Goal: Information Seeking & Learning: Learn about a topic

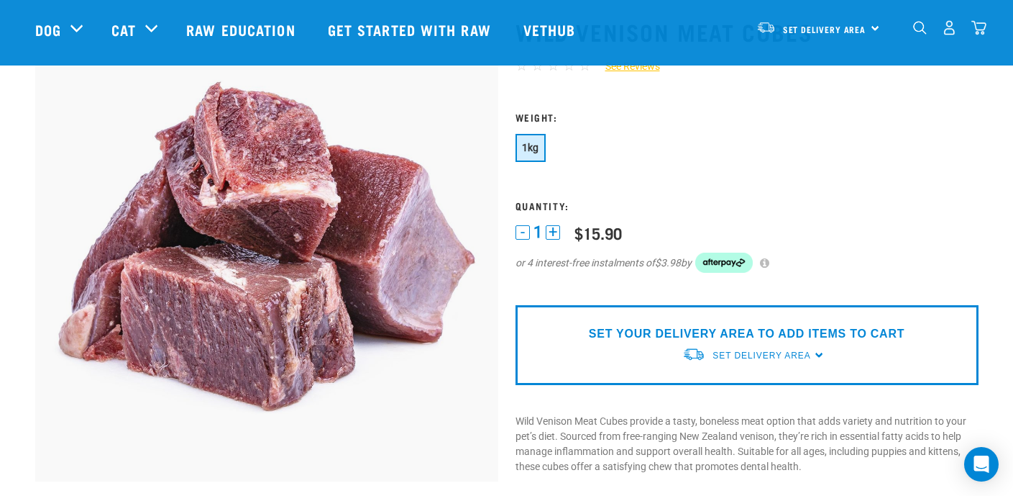
scroll to position [144, 0]
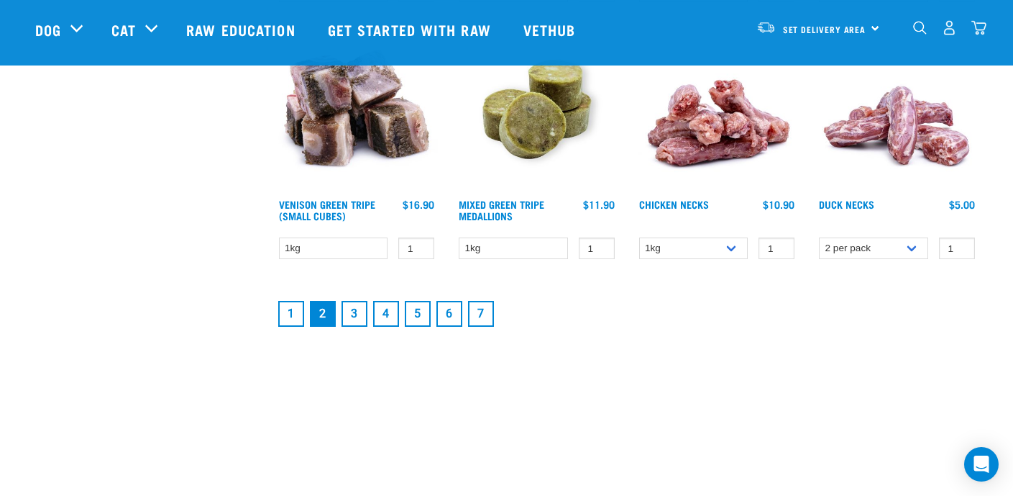
scroll to position [2025, 0]
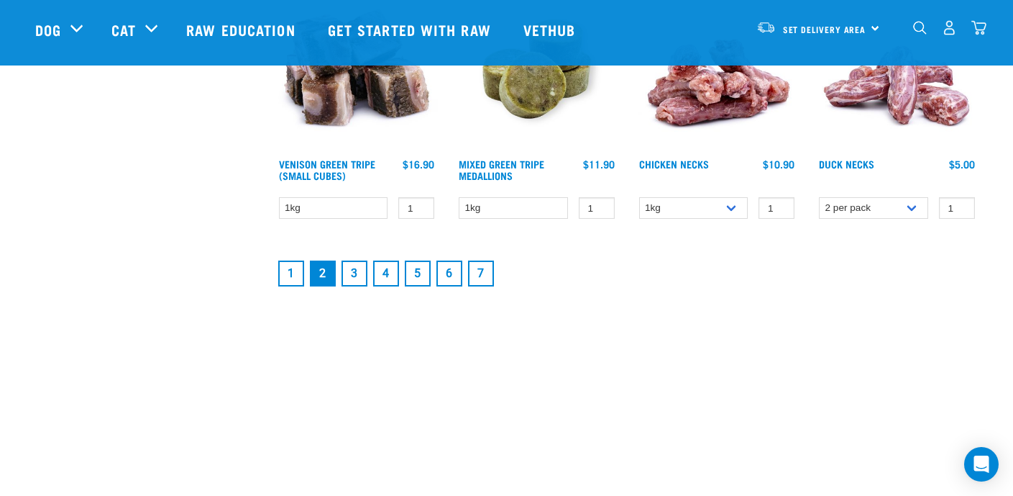
click at [350, 274] on link "3" at bounding box center [355, 273] width 26 height 26
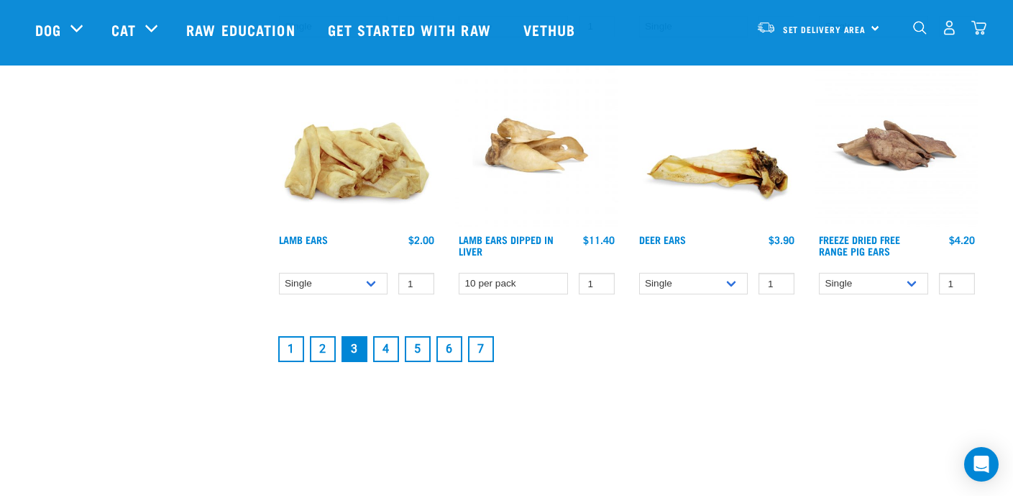
scroll to position [1956, 0]
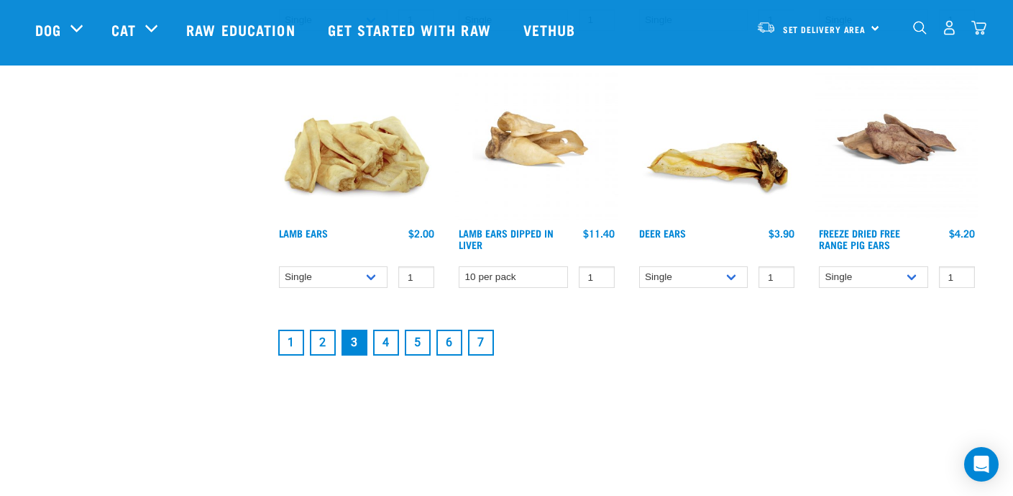
click at [386, 346] on link "4" at bounding box center [386, 342] width 26 height 26
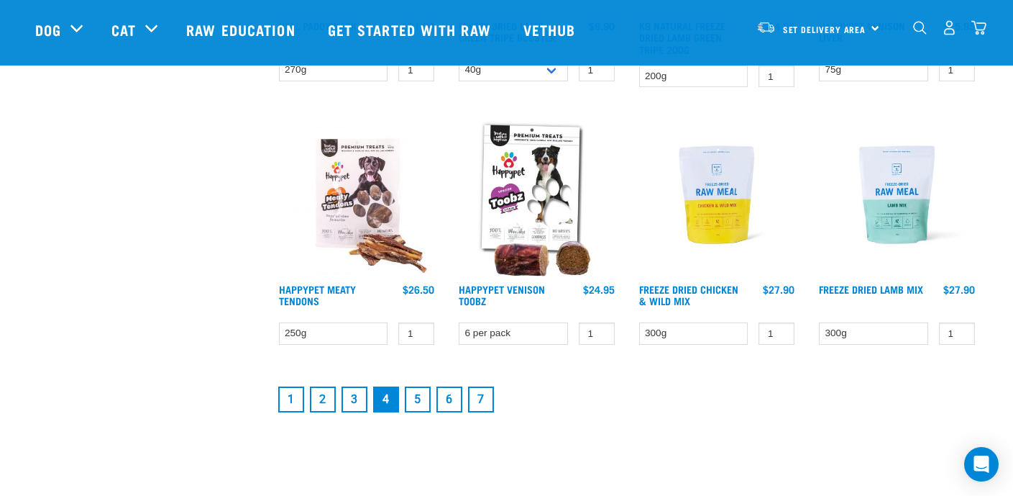
scroll to position [1913, 0]
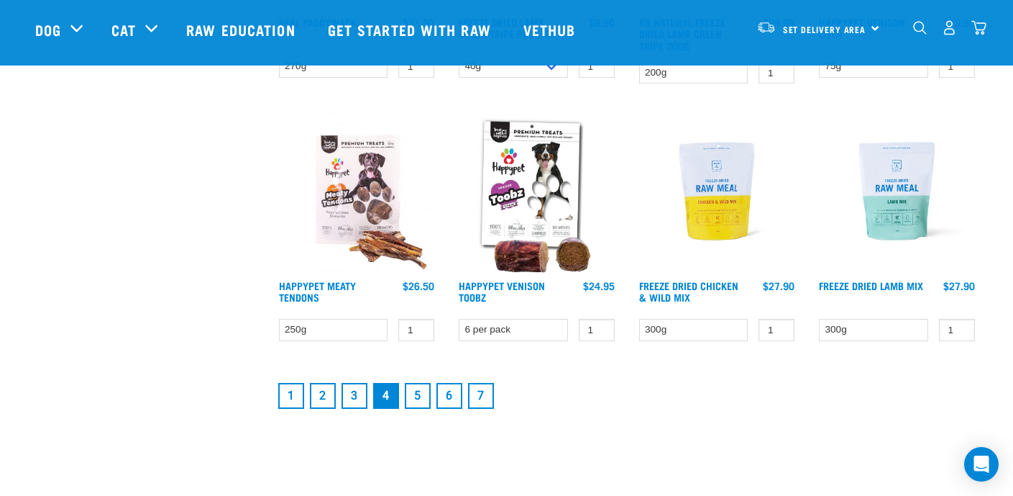
click at [723, 217] on img at bounding box center [717, 190] width 163 height 163
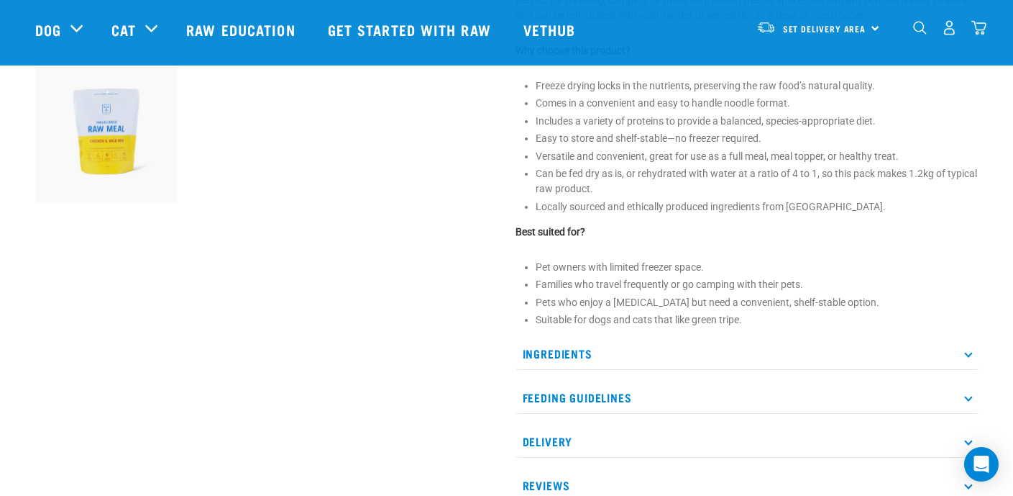
scroll to position [534, 0]
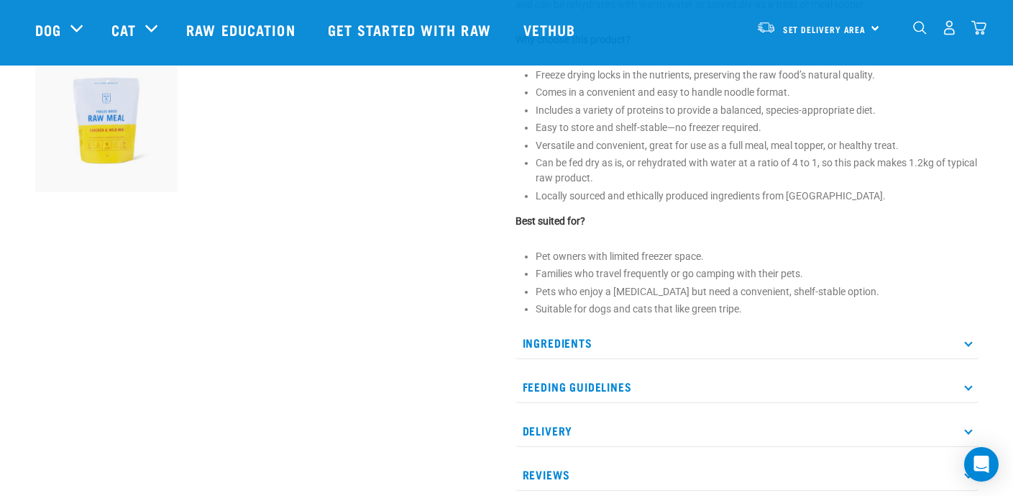
click at [554, 347] on p "Ingredients" at bounding box center [747, 343] width 463 height 32
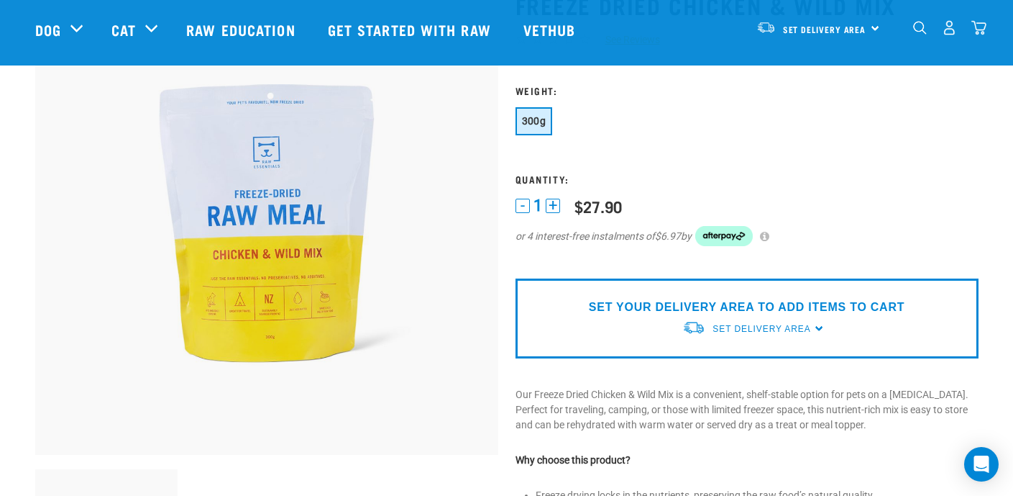
scroll to position [83, 0]
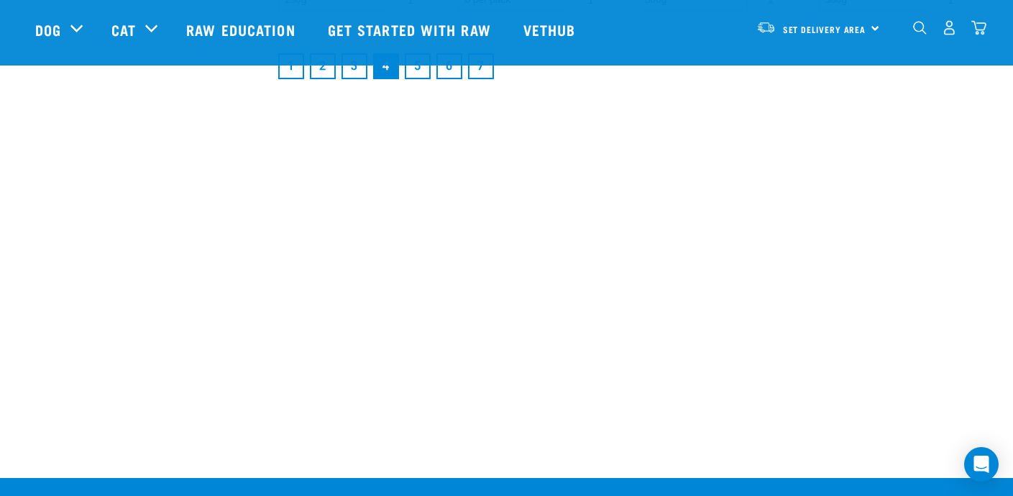
scroll to position [1993, 0]
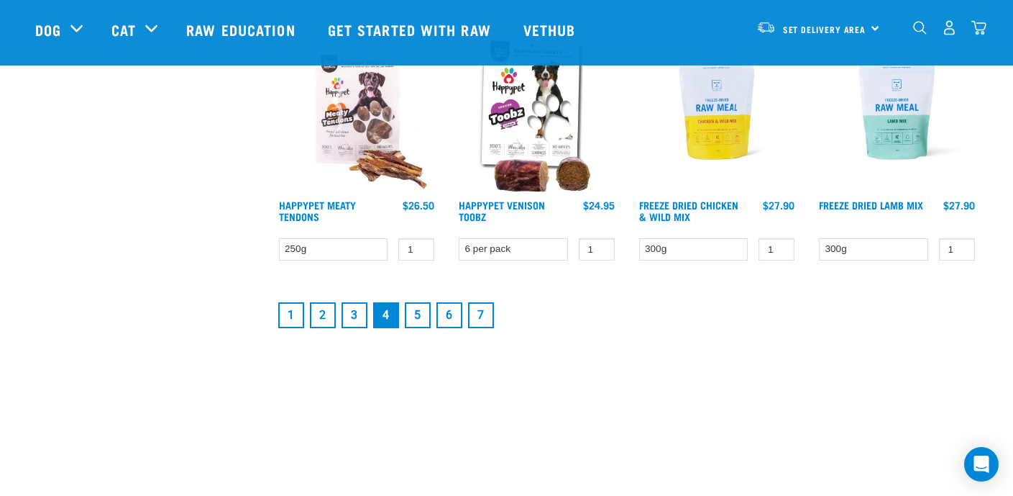
click at [416, 314] on link "5" at bounding box center [418, 315] width 26 height 26
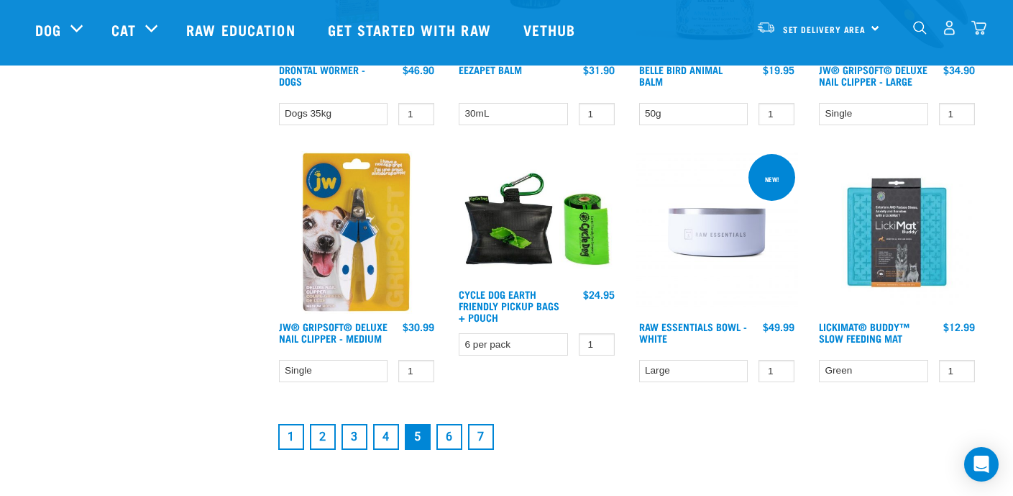
scroll to position [1891, 0]
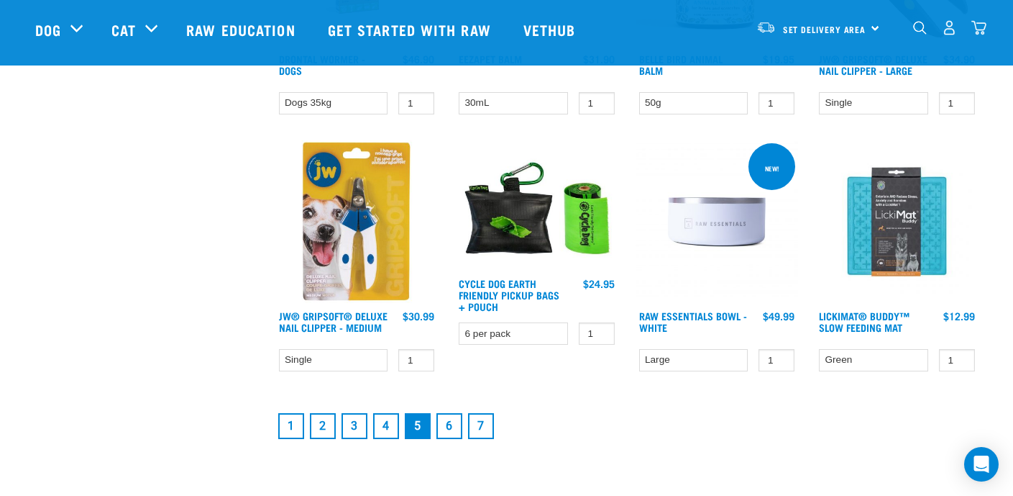
click at [451, 430] on link "6" at bounding box center [450, 426] width 26 height 26
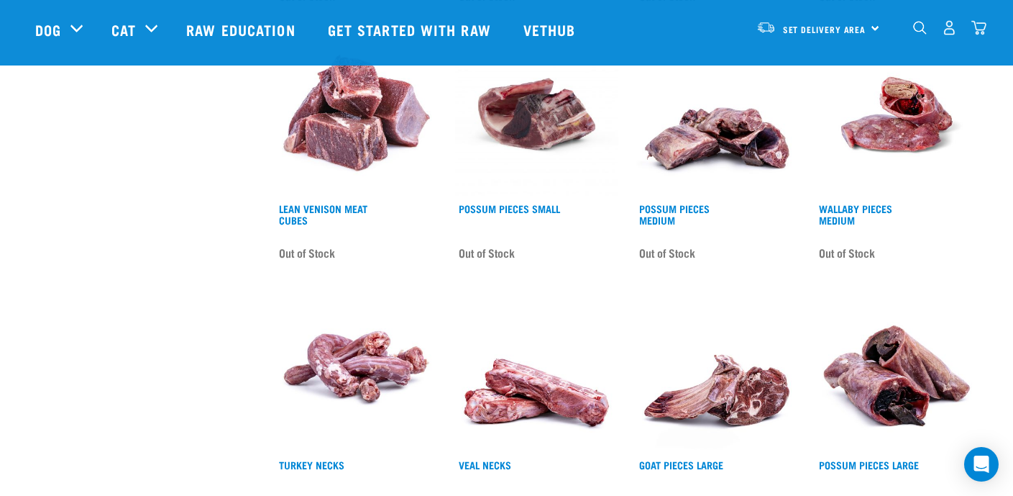
scroll to position [1897, 0]
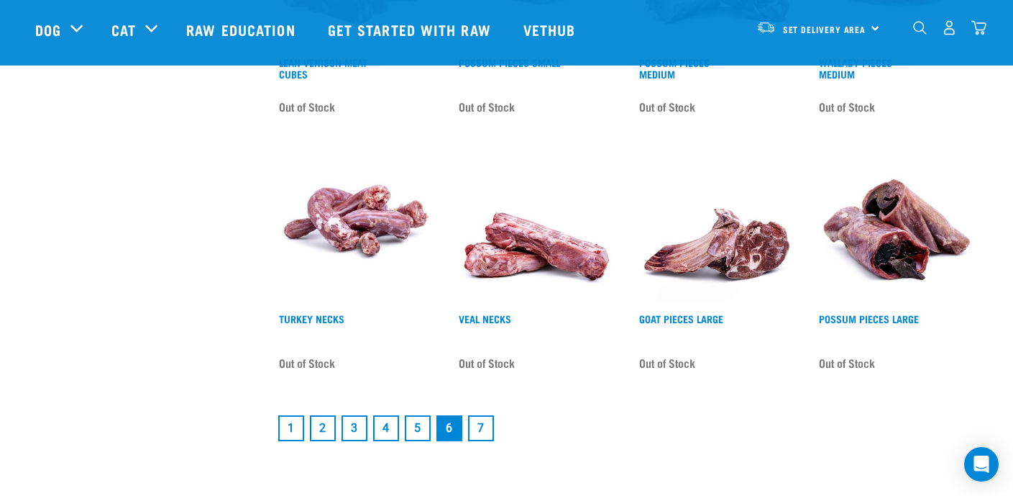
click at [483, 427] on link "7" at bounding box center [481, 428] width 26 height 26
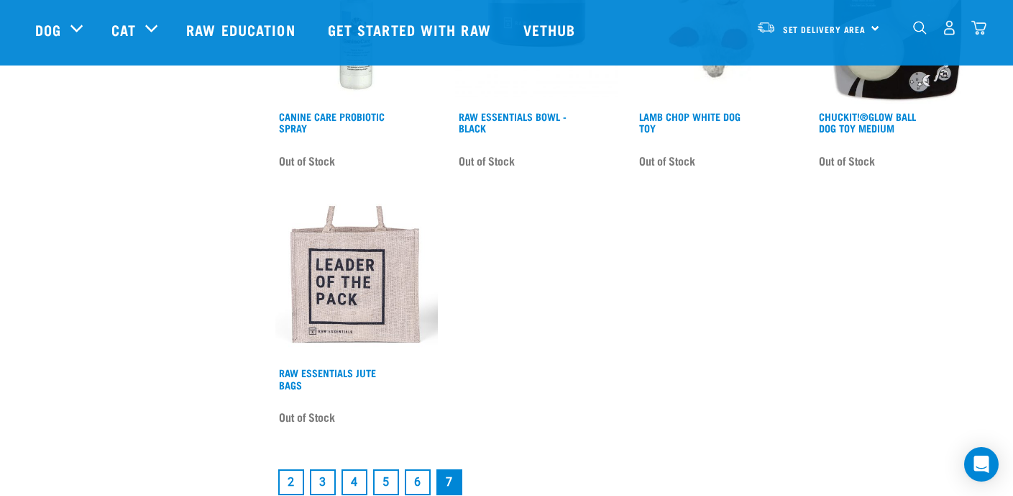
scroll to position [1821, 0]
